Goal: Transaction & Acquisition: Book appointment/travel/reservation

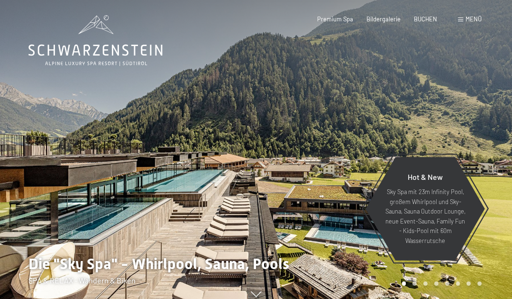
click at [467, 20] on span "Menü" at bounding box center [474, 19] width 16 height 8
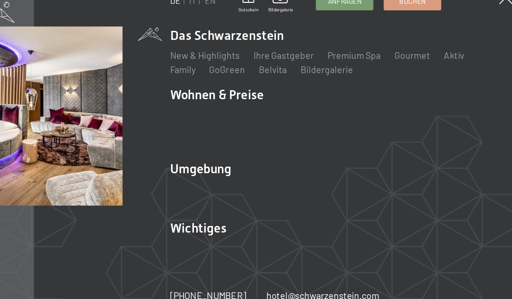
click at [280, 119] on link "Zimmer & Preise" at bounding box center [307, 123] width 55 height 9
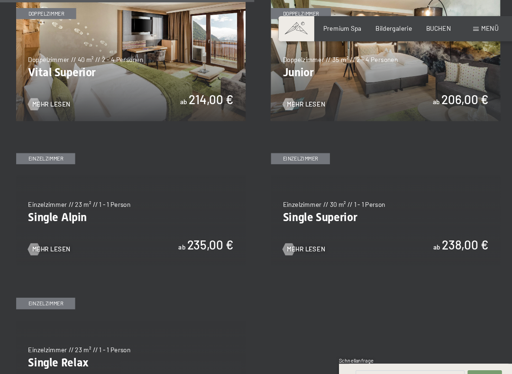
scroll to position [1058, 0]
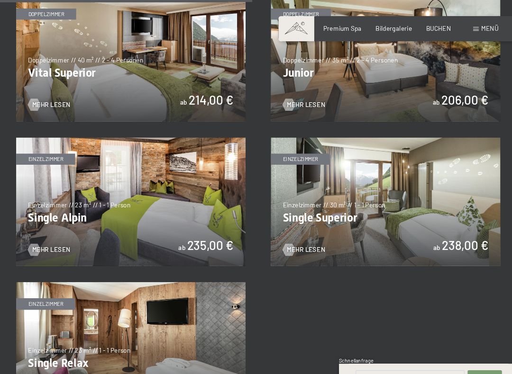
click at [439, 94] on img at bounding box center [376, 53] width 216 height 121
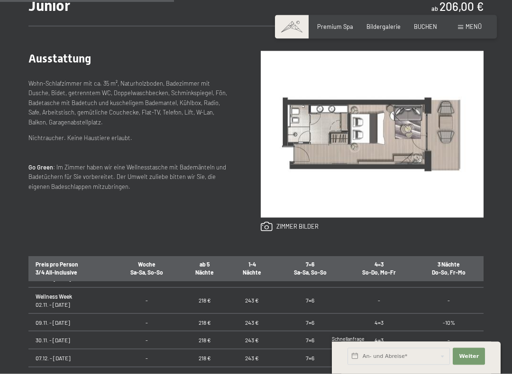
scroll to position [69, 0]
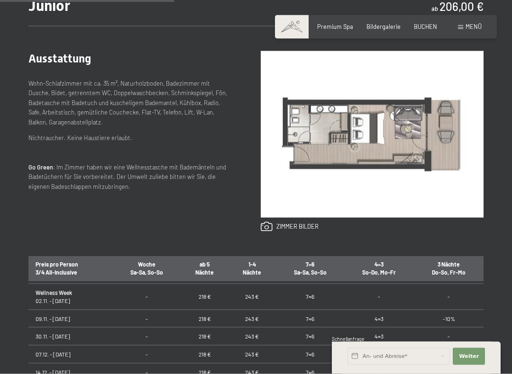
click at [372, 194] on img at bounding box center [372, 134] width 223 height 167
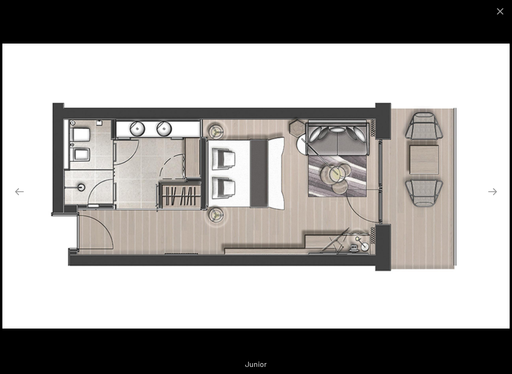
click at [510, 15] on button "Close gallery" at bounding box center [500, 11] width 24 height 22
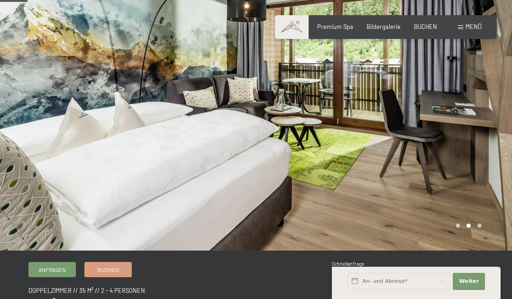
scroll to position [57, 0]
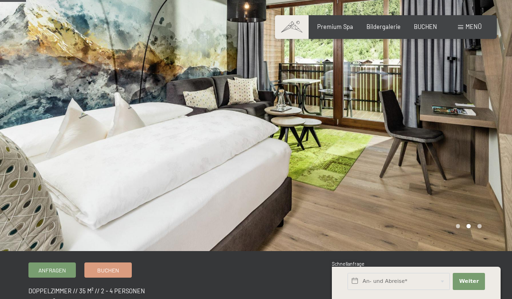
click at [115, 274] on link "Buchen" at bounding box center [108, 270] width 46 height 14
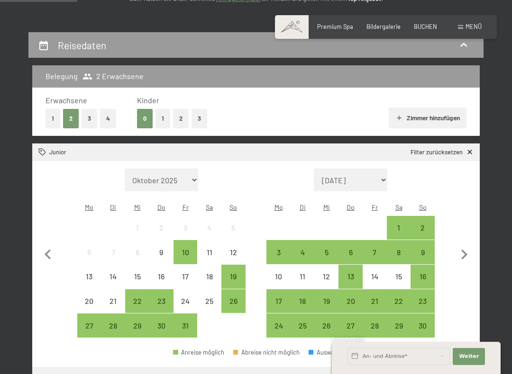
scroll to position [170, 0]
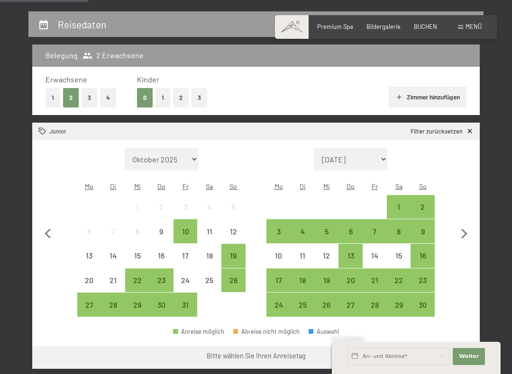
click at [462, 229] on icon "button" at bounding box center [464, 234] width 6 height 10
select select "[DATE]"
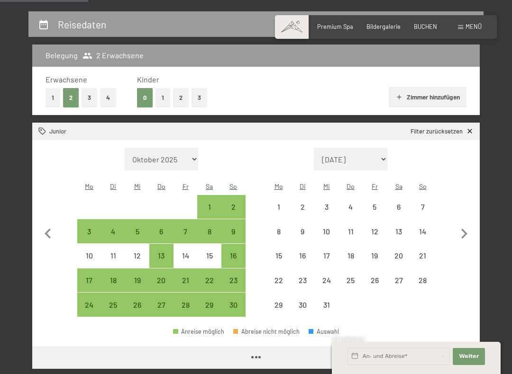
click at [463, 228] on icon "button" at bounding box center [464, 234] width 20 height 20
select select "[DATE]"
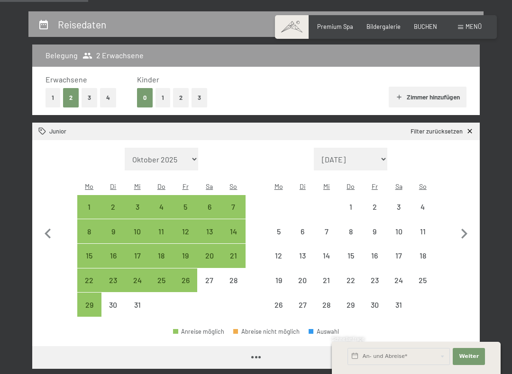
select select "[DATE]"
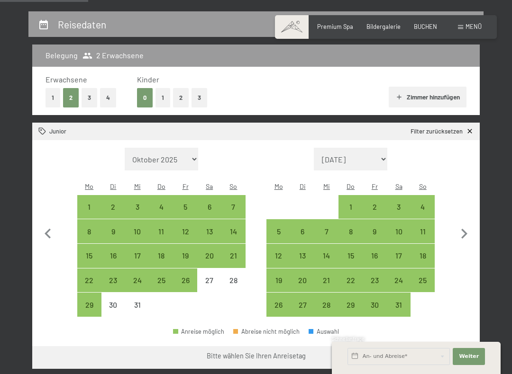
click at [428, 228] on div "11" at bounding box center [422, 239] width 22 height 22
select select "[DATE]"
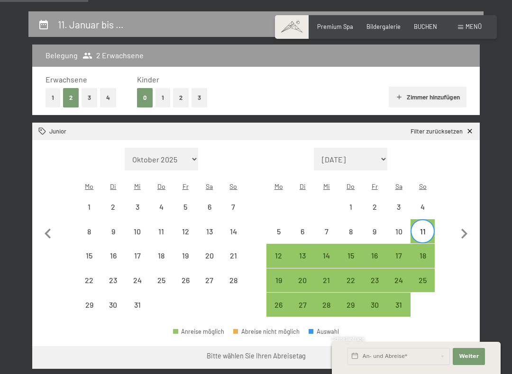
click at [429, 252] on div "18" at bounding box center [422, 263] width 22 height 22
select select "[DATE]"
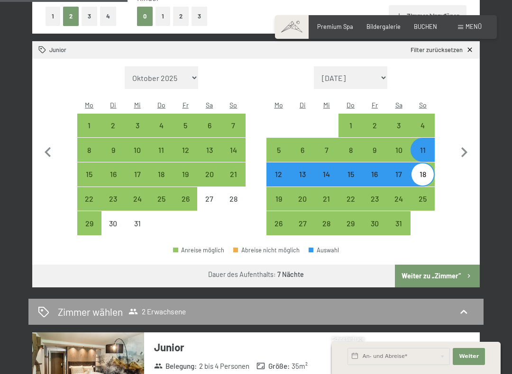
click at [452, 266] on button "Weiter zu „Zimmer“" at bounding box center [437, 276] width 85 height 23
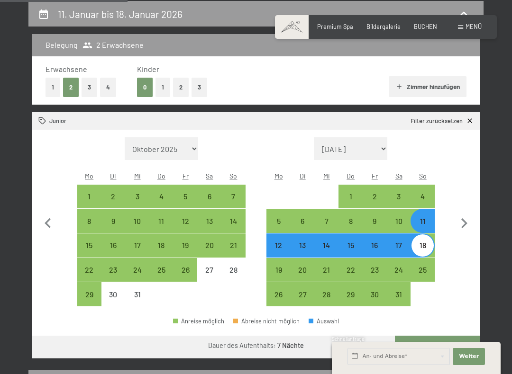
select select "[DATE]"
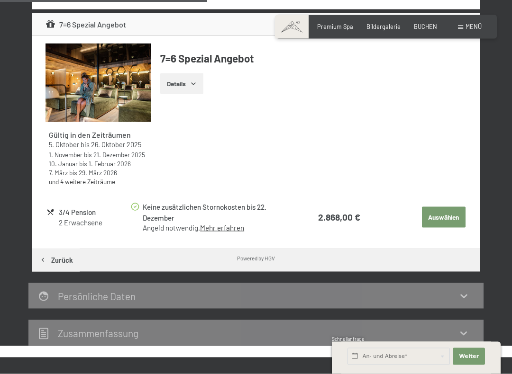
scroll to position [407, 0]
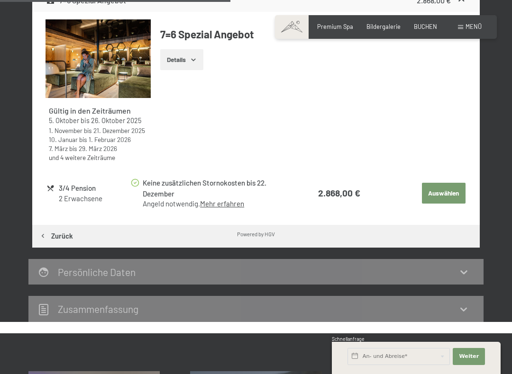
click at [465, 268] on icon at bounding box center [463, 271] width 11 height 11
click at [463, 276] on div "Persönliche Daten" at bounding box center [255, 272] width 455 height 26
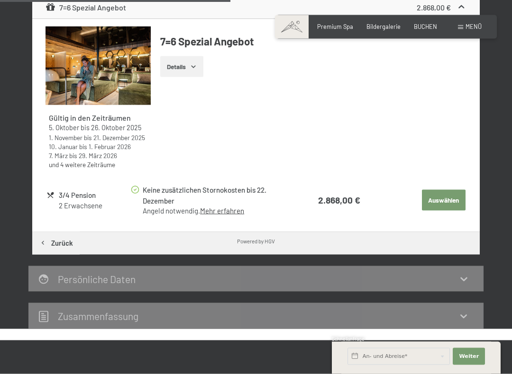
scroll to position [340, 0]
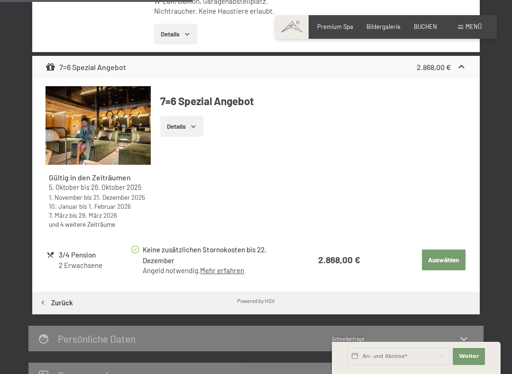
click at [197, 123] on icon "button" at bounding box center [194, 127] width 8 height 8
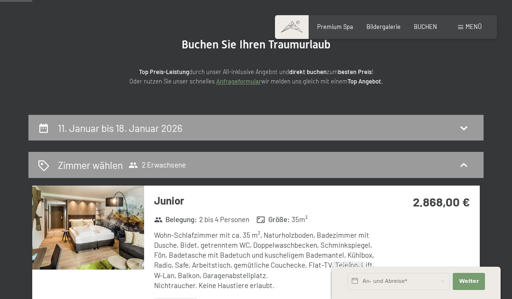
scroll to position [66, 0]
